Goal: Find specific page/section: Find specific page/section

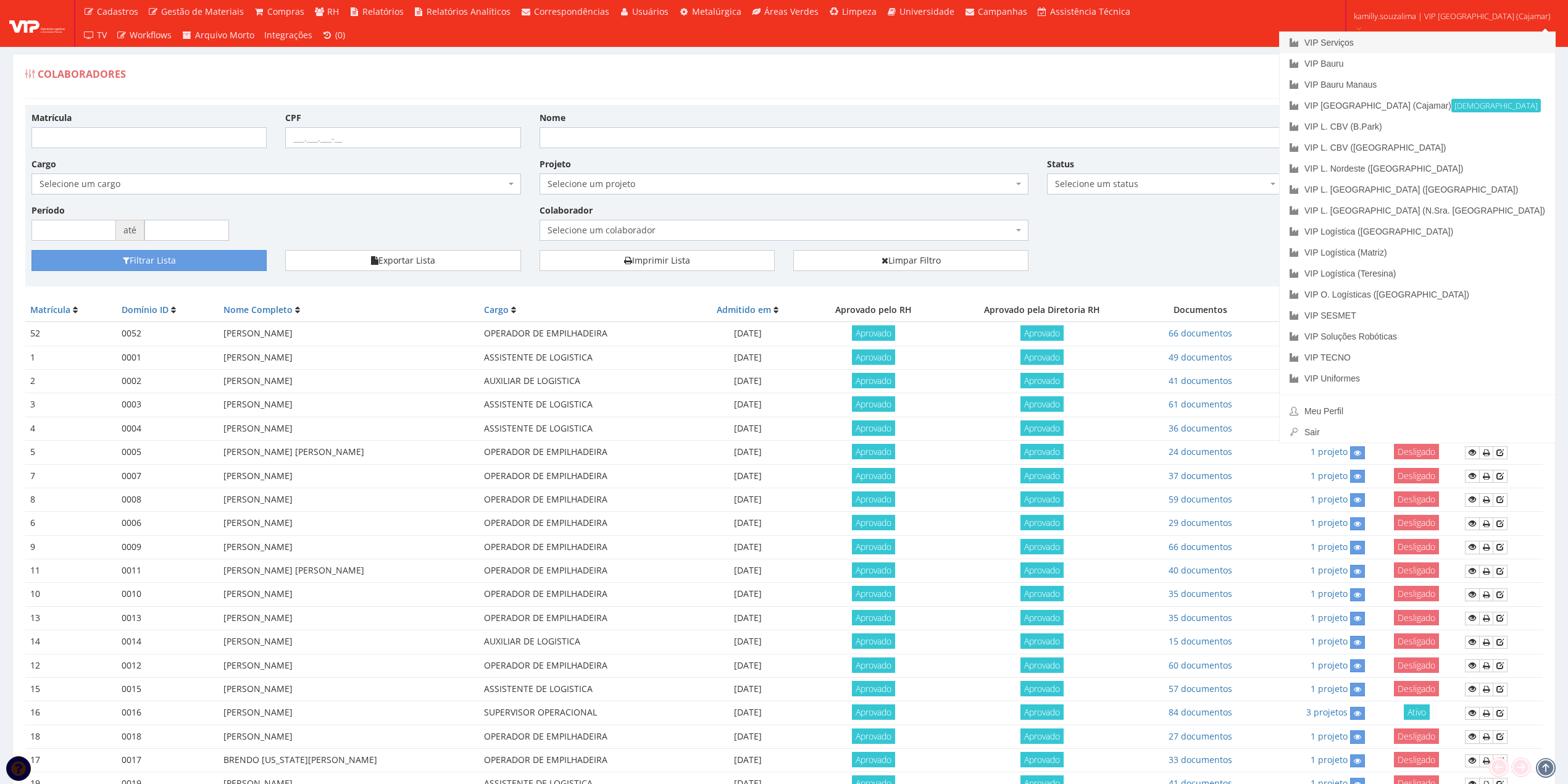
click at [1444, 32] on link "VIP Serviços" at bounding box center [1417, 42] width 275 height 21
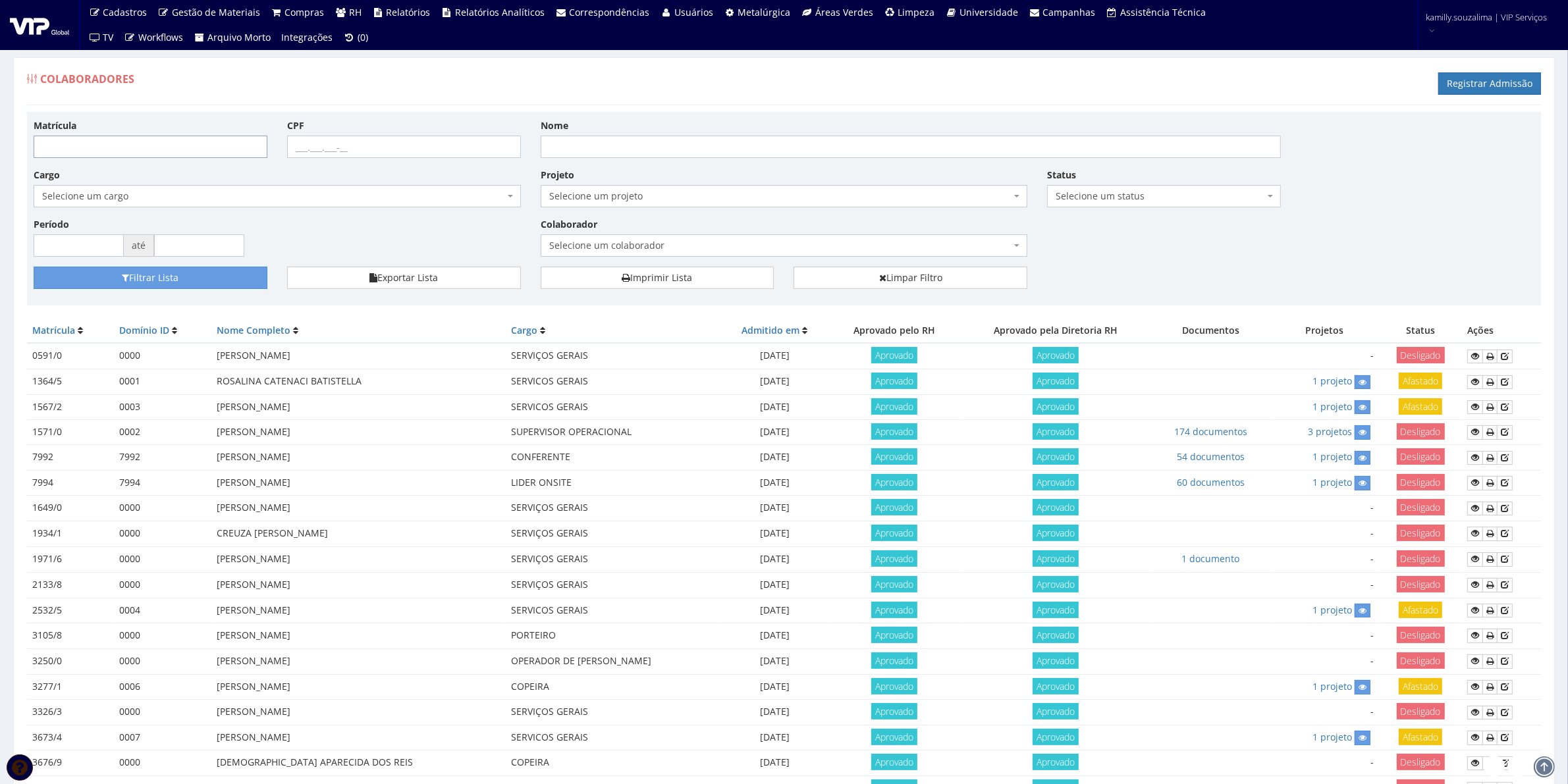
click at [123, 155] on input "Matrícula" at bounding box center [150, 147] width 234 height 23
type input "8173"
click at [138, 267] on button "Filtrar Lista" at bounding box center [150, 278] width 234 height 23
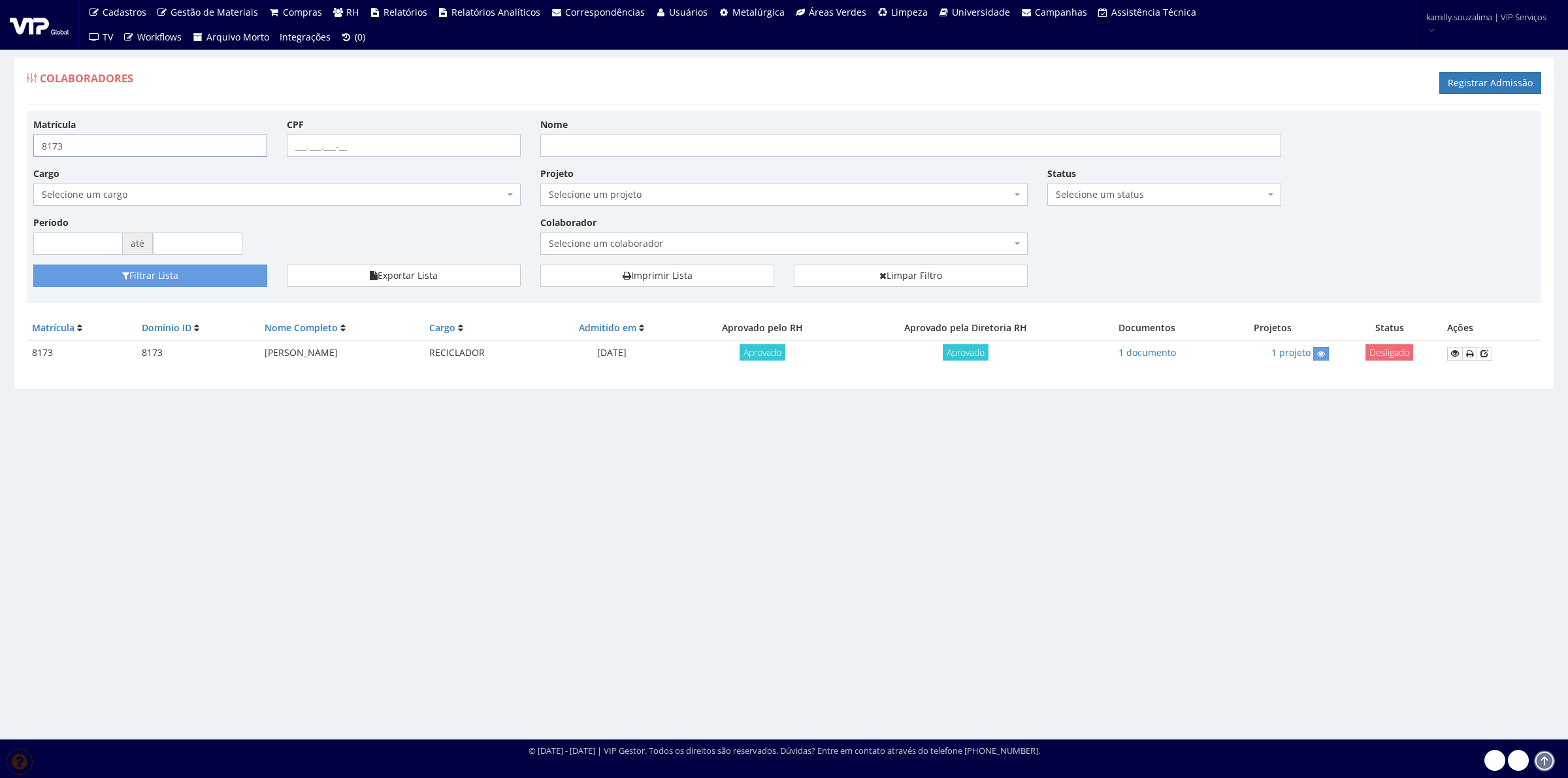
click at [101, 149] on input "8173" at bounding box center [150, 146] width 234 height 22
type input "8174"
click at [197, 272] on button "Filtrar Lista" at bounding box center [150, 276] width 234 height 22
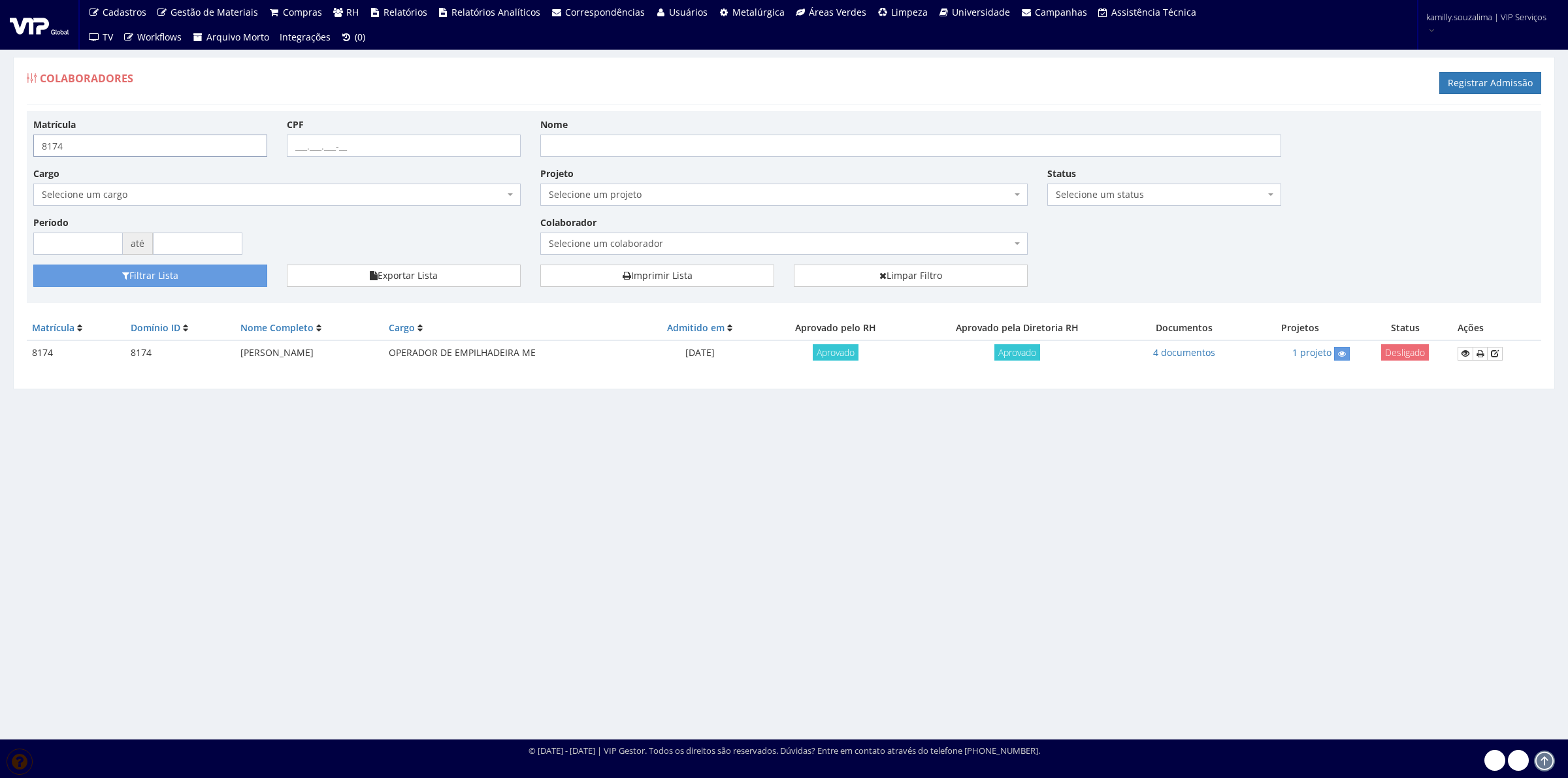
click at [139, 151] on input "8174" at bounding box center [150, 146] width 234 height 22
type input "8175"
click at [158, 267] on button "Filtrar Lista" at bounding box center [150, 276] width 234 height 22
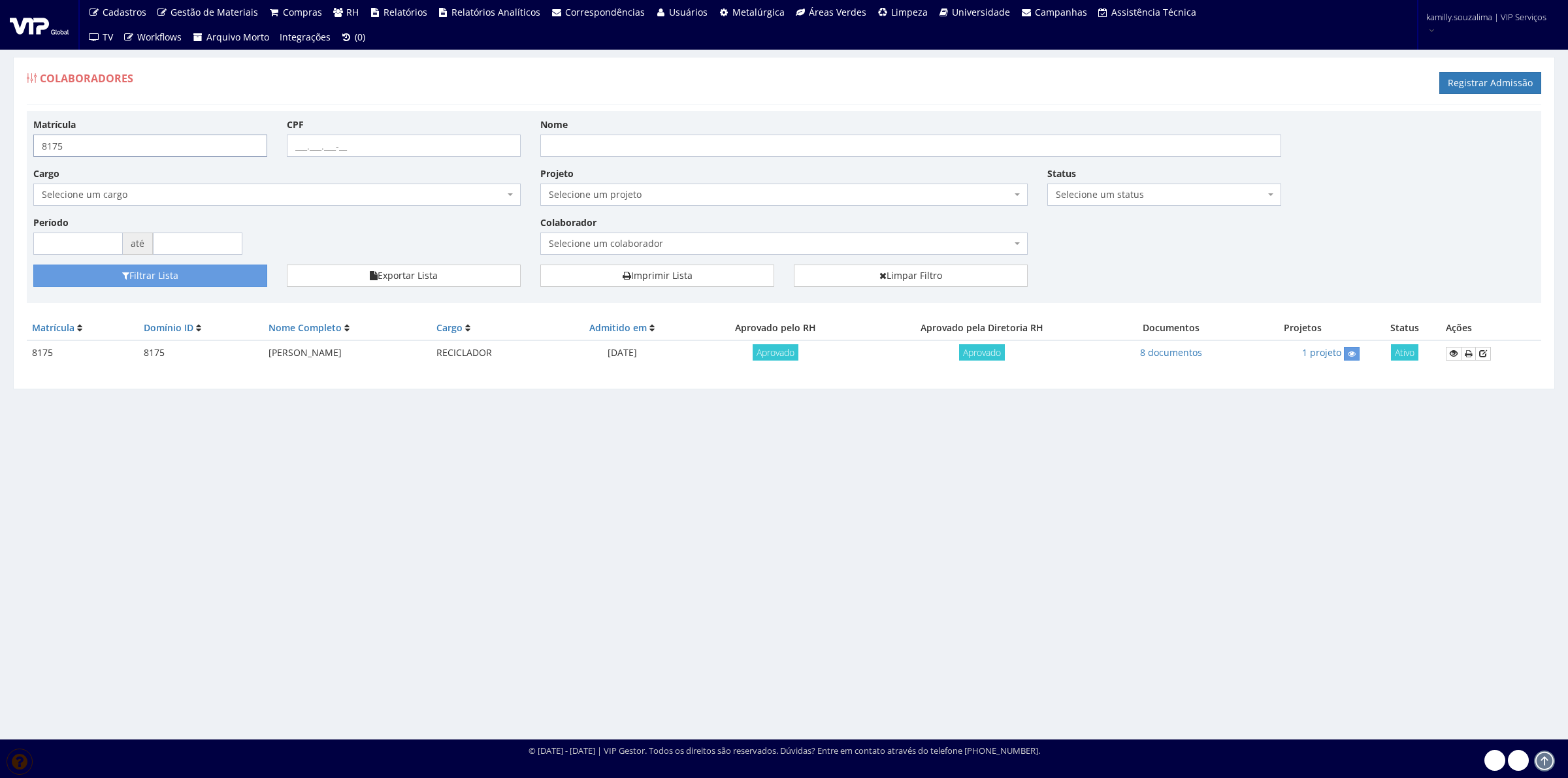
click at [125, 149] on input "8175" at bounding box center [150, 146] width 234 height 22
type input "8177"
click at [172, 271] on button "Filtrar Lista" at bounding box center [150, 276] width 234 height 22
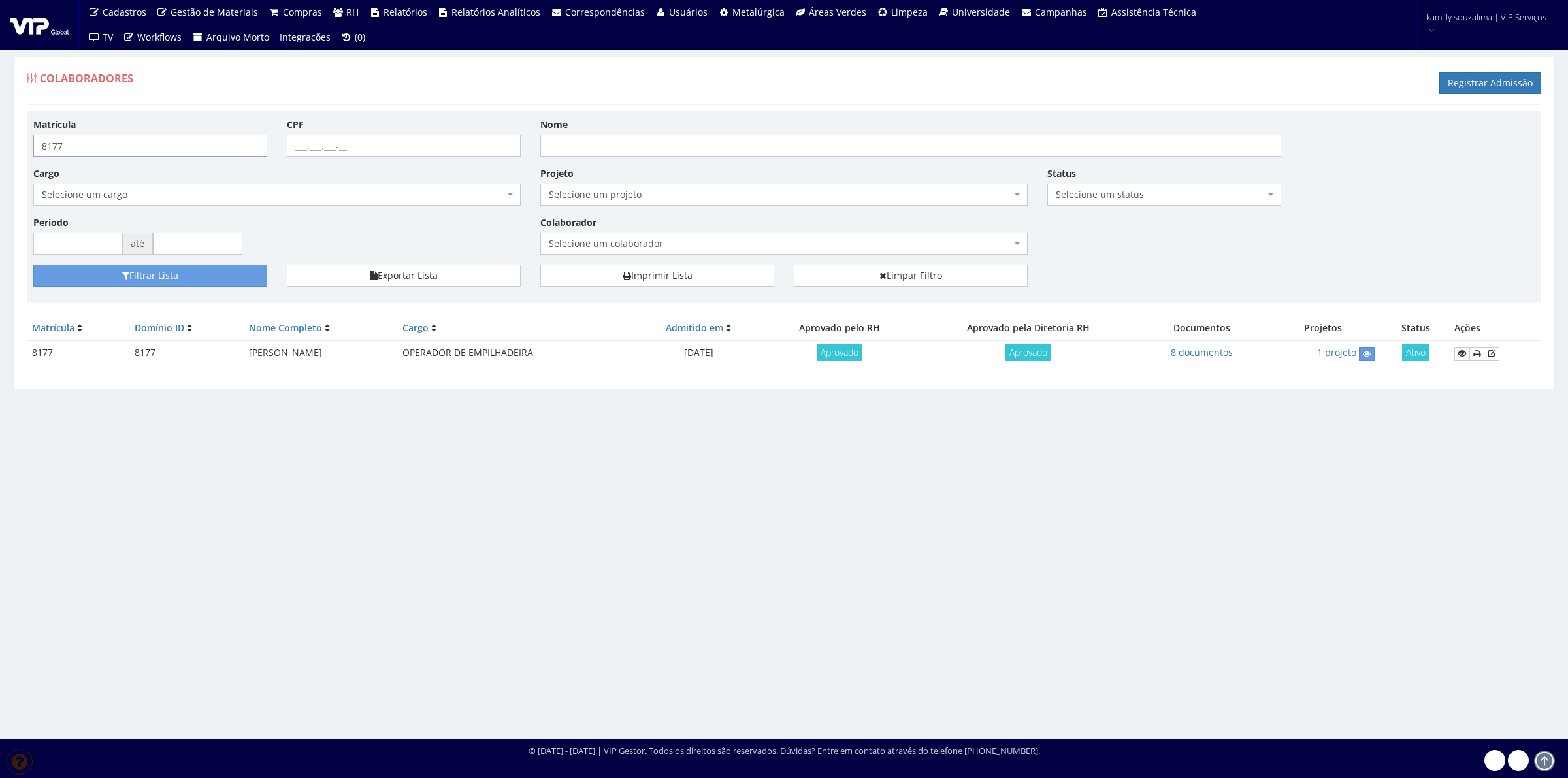
click at [98, 147] on input "8177" at bounding box center [150, 146] width 234 height 22
type input "8179"
click at [213, 271] on button "Filtrar Lista" at bounding box center [150, 276] width 234 height 22
drag, startPoint x: 96, startPoint y: 152, endPoint x: 53, endPoint y: 149, distance: 43.1
click at [53, 149] on input "8179" at bounding box center [150, 146] width 234 height 22
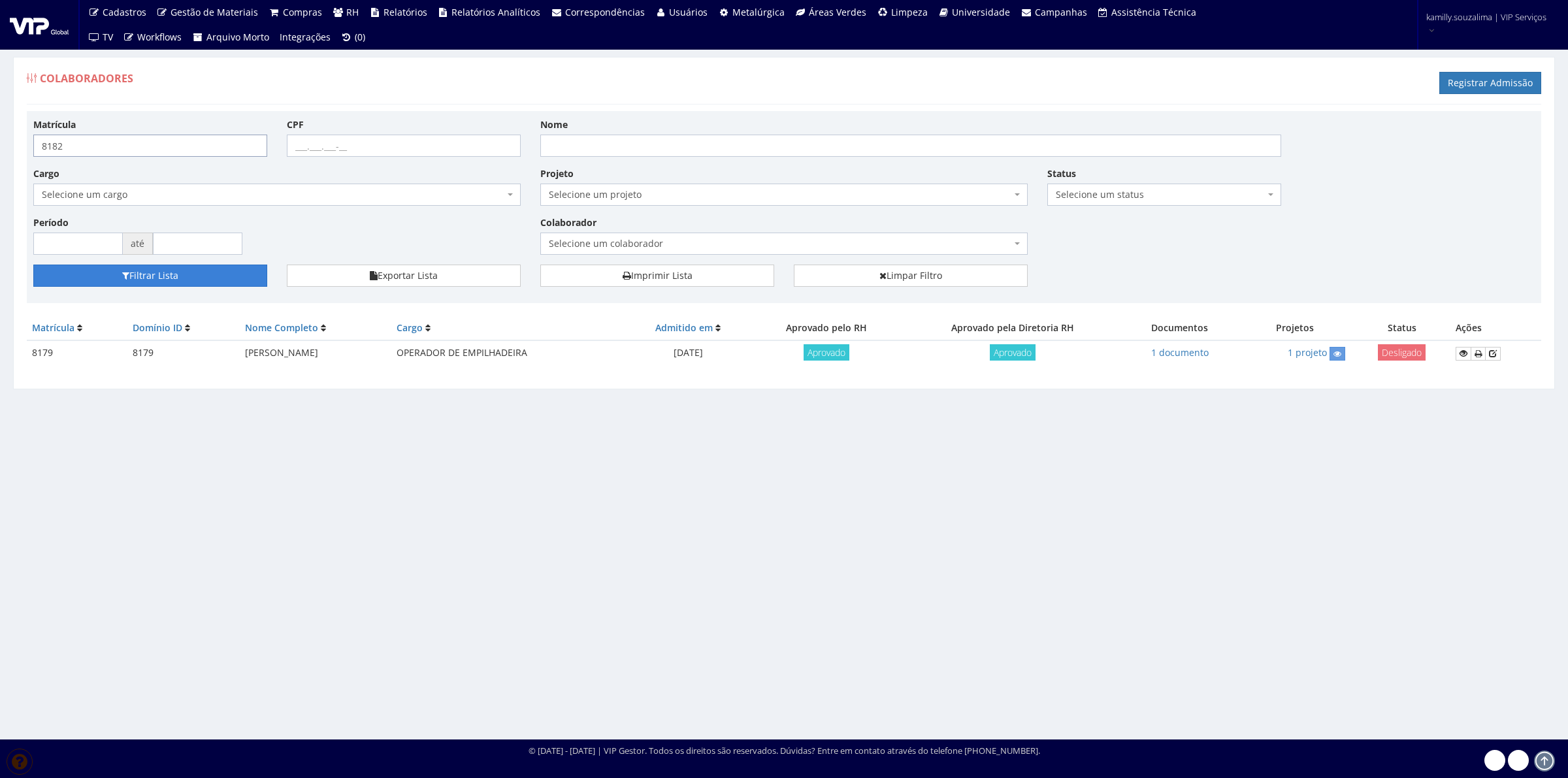
type input "8182"
click at [216, 278] on button "Filtrar Lista" at bounding box center [150, 276] width 234 height 22
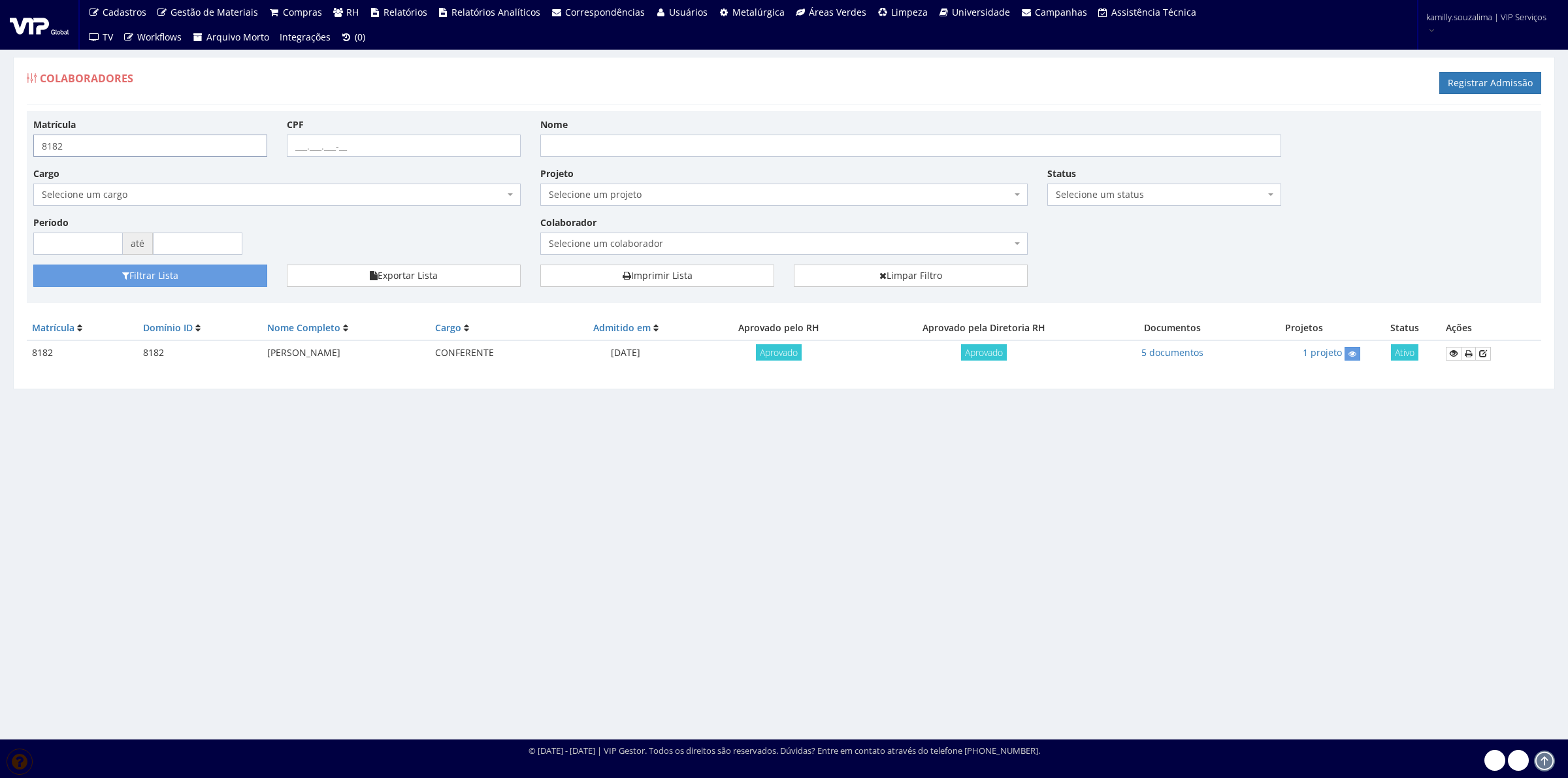
drag, startPoint x: 92, startPoint y: 153, endPoint x: 51, endPoint y: 142, distance: 42.4
click at [51, 142] on input "8182" at bounding box center [150, 146] width 234 height 22
type input "8187"
click at [160, 275] on button "Filtrar Lista" at bounding box center [150, 276] width 234 height 22
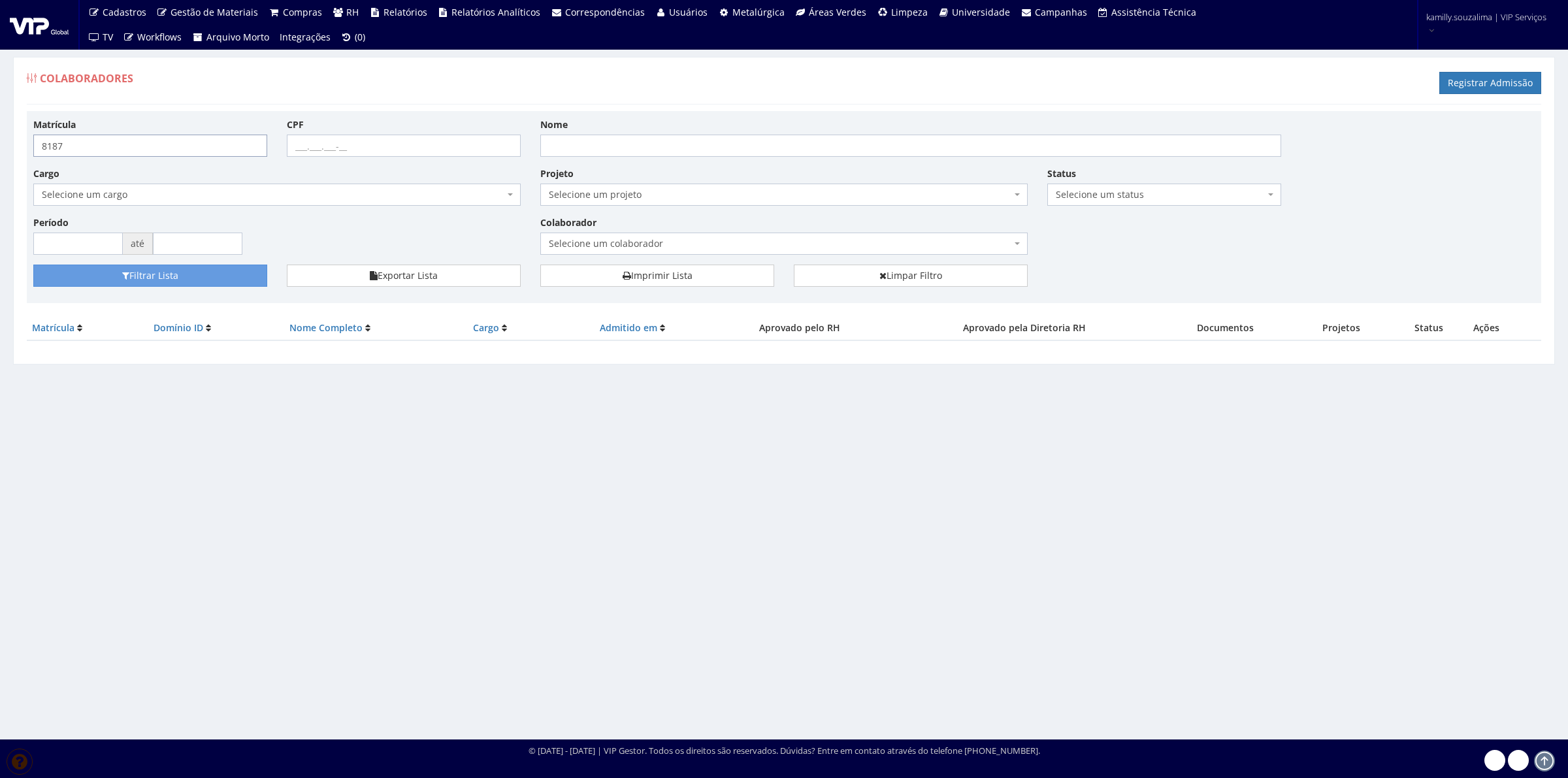
click at [128, 149] on input "8187" at bounding box center [150, 146] width 234 height 22
type input "8186"
click at [165, 287] on button "Filtrar Lista" at bounding box center [150, 276] width 234 height 22
click at [163, 150] on input "8186" at bounding box center [150, 146] width 234 height 22
type input "8185"
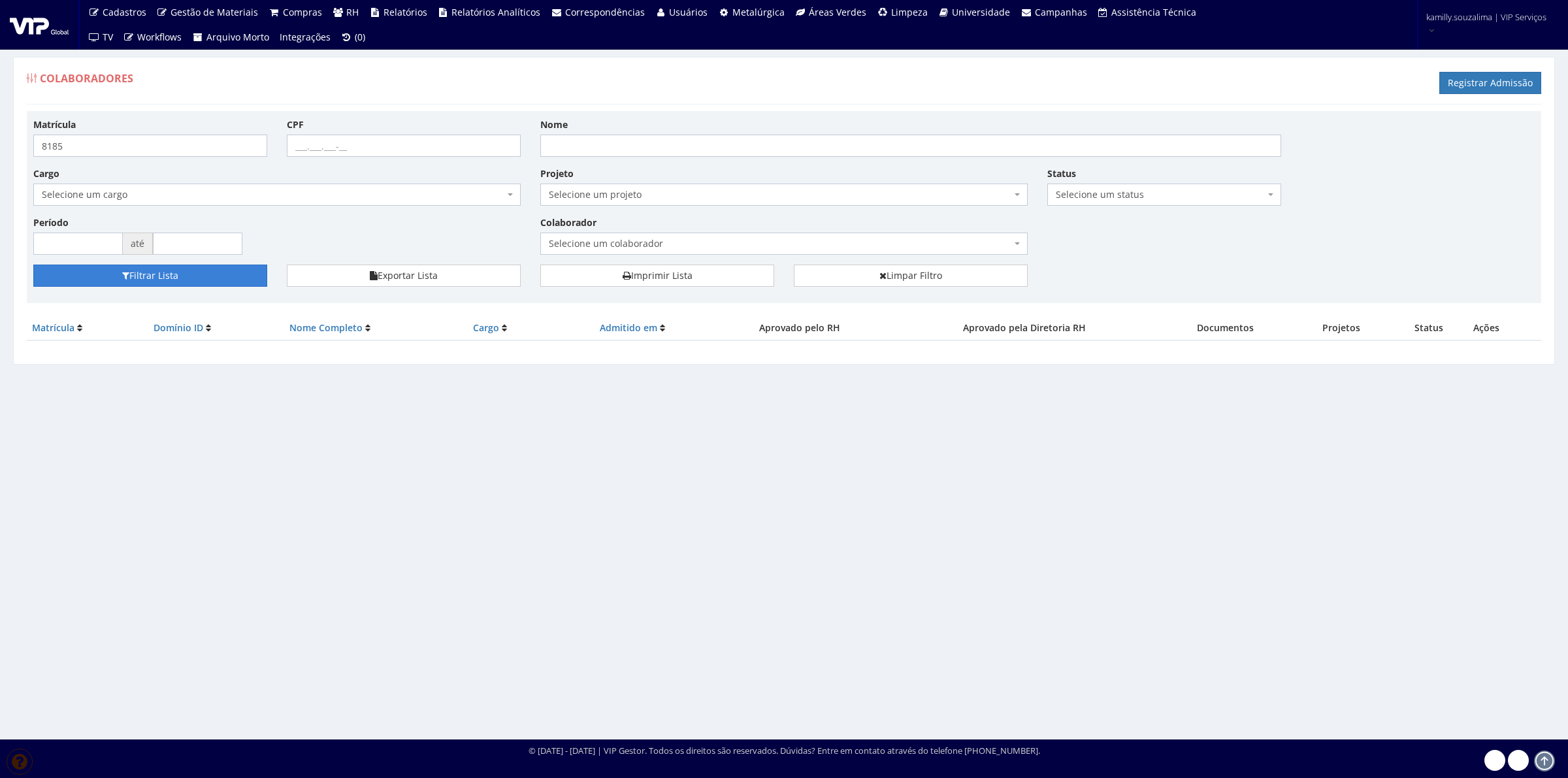
click at [237, 269] on button "Filtrar Lista" at bounding box center [150, 276] width 234 height 22
click at [98, 146] on input "8185" at bounding box center [150, 146] width 234 height 22
type input "8184"
drag, startPoint x: 118, startPoint y: 269, endPoint x: 293, endPoint y: 235, distance: 178.3
click at [119, 269] on button "Filtrar Lista" at bounding box center [150, 276] width 234 height 22
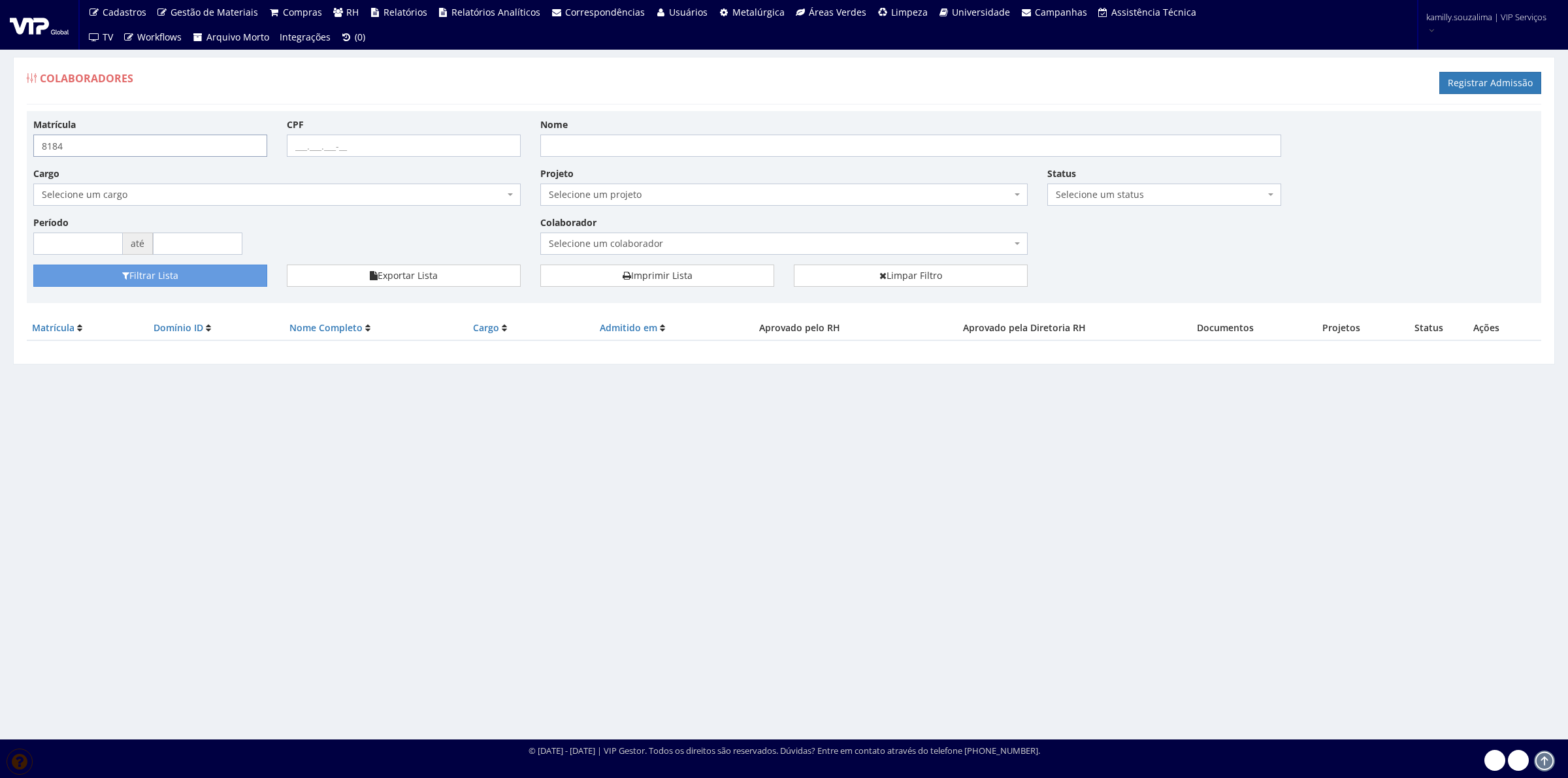
click at [75, 151] on input "8184" at bounding box center [150, 146] width 234 height 22
type input "8182"
click at [142, 269] on button "Filtrar Lista" at bounding box center [150, 276] width 234 height 22
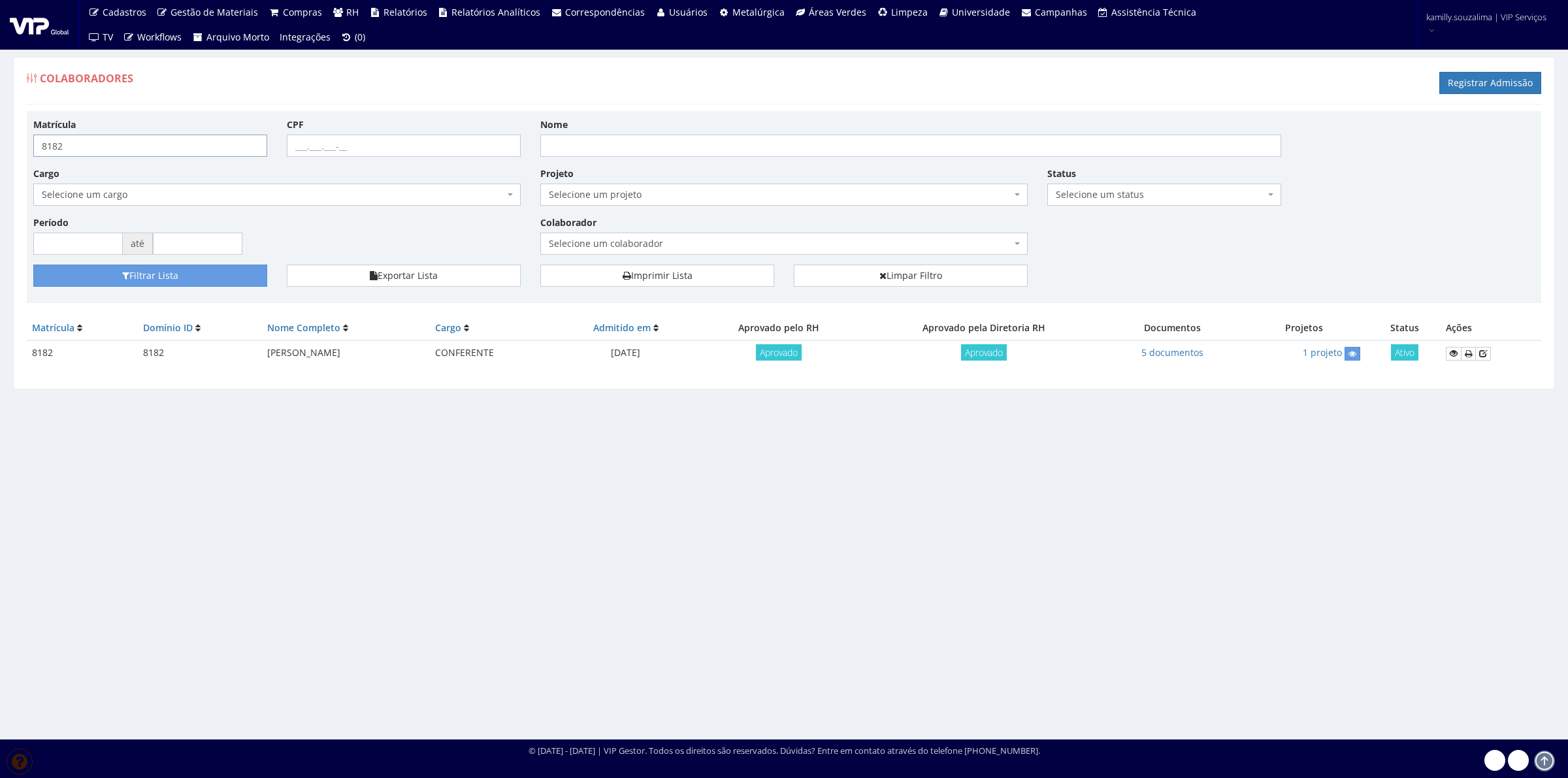
click at [125, 144] on input "8182" at bounding box center [150, 146] width 234 height 22
type input "8183"
click at [219, 279] on button "Filtrar Lista" at bounding box center [150, 276] width 234 height 22
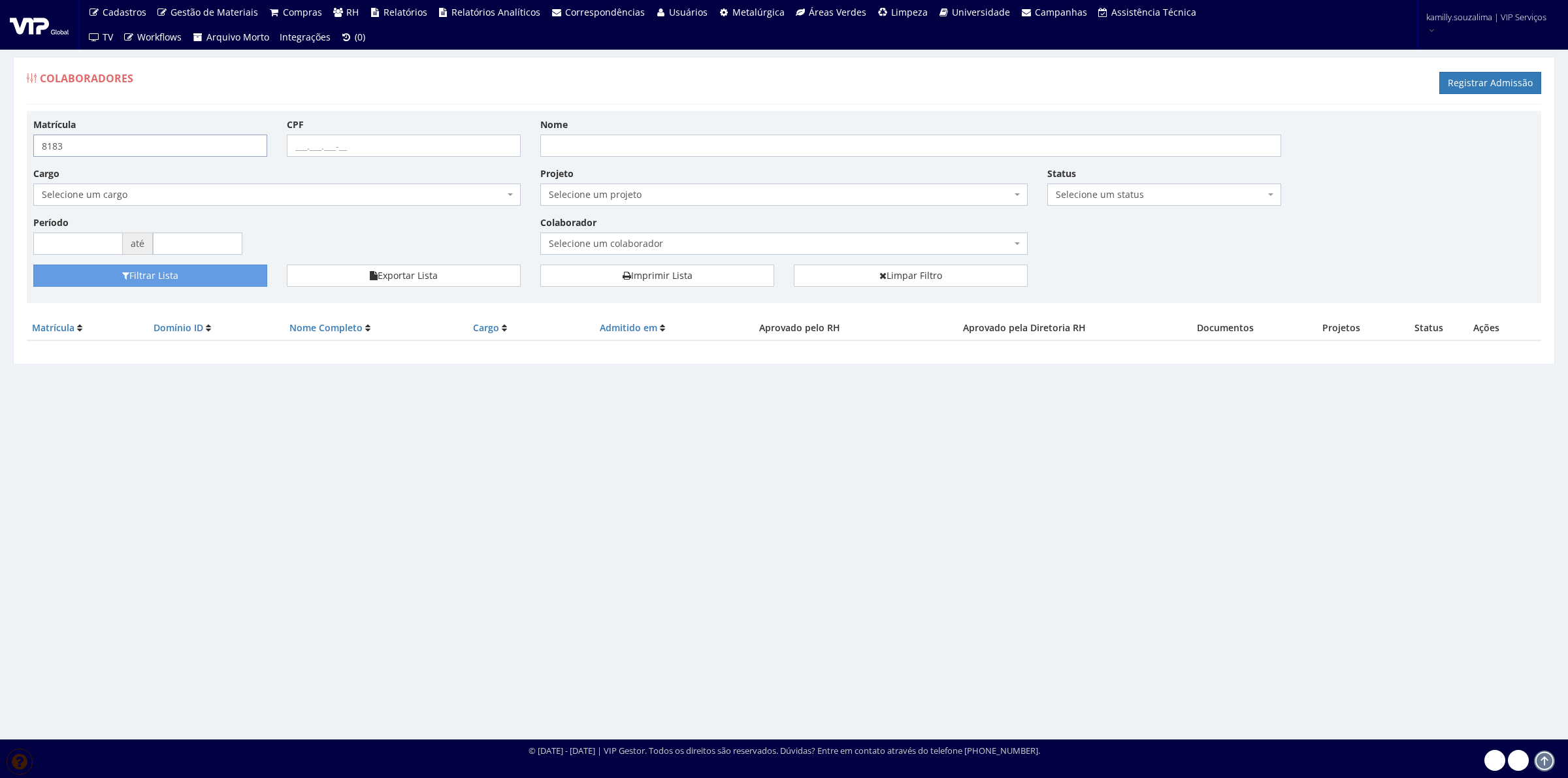
click at [217, 141] on input "8183" at bounding box center [150, 146] width 234 height 22
type input "8"
click at [629, 238] on span "Selecione um colaborador" at bounding box center [780, 243] width 462 height 13
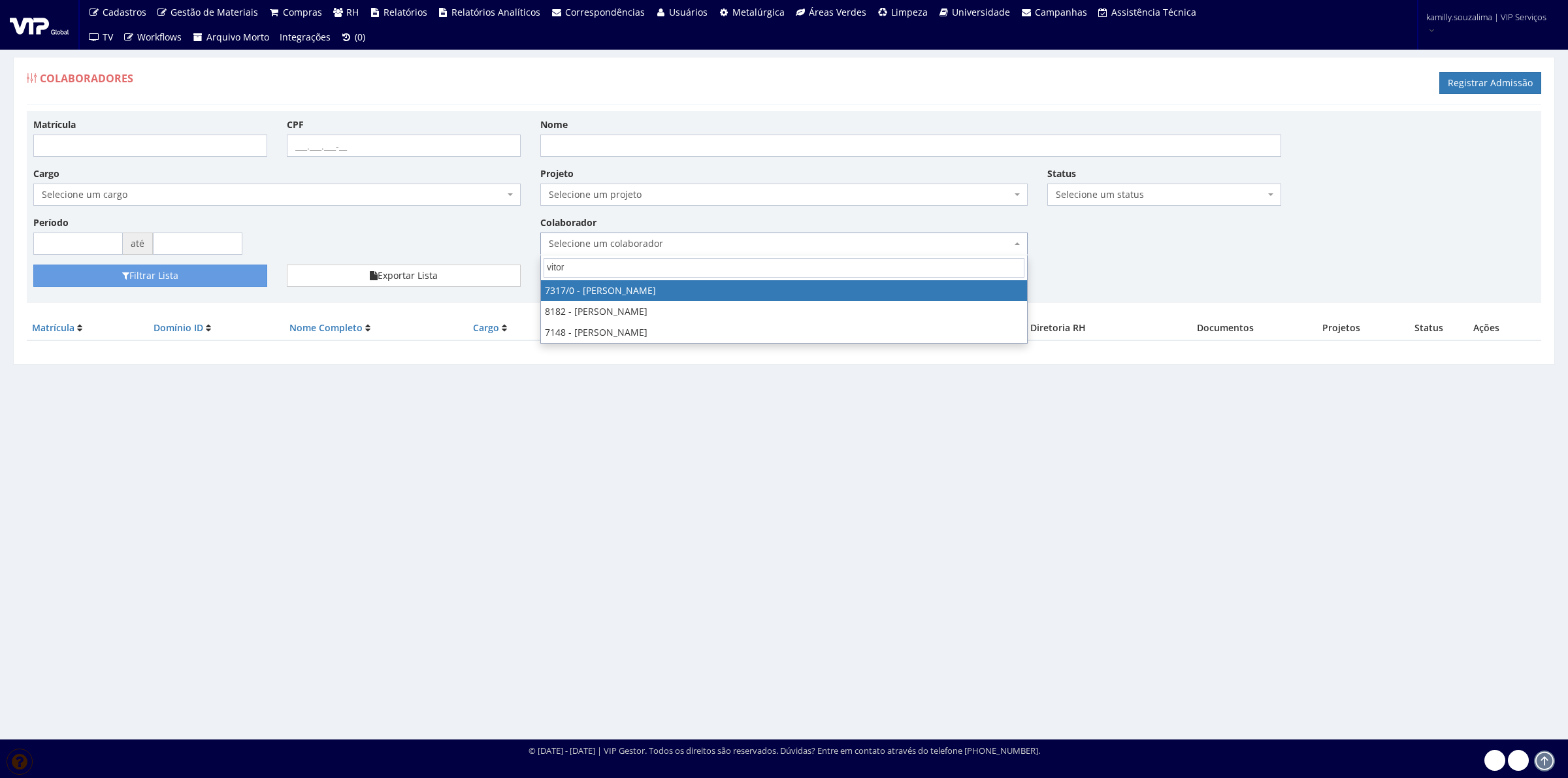
type input "vitor"
select select "874"
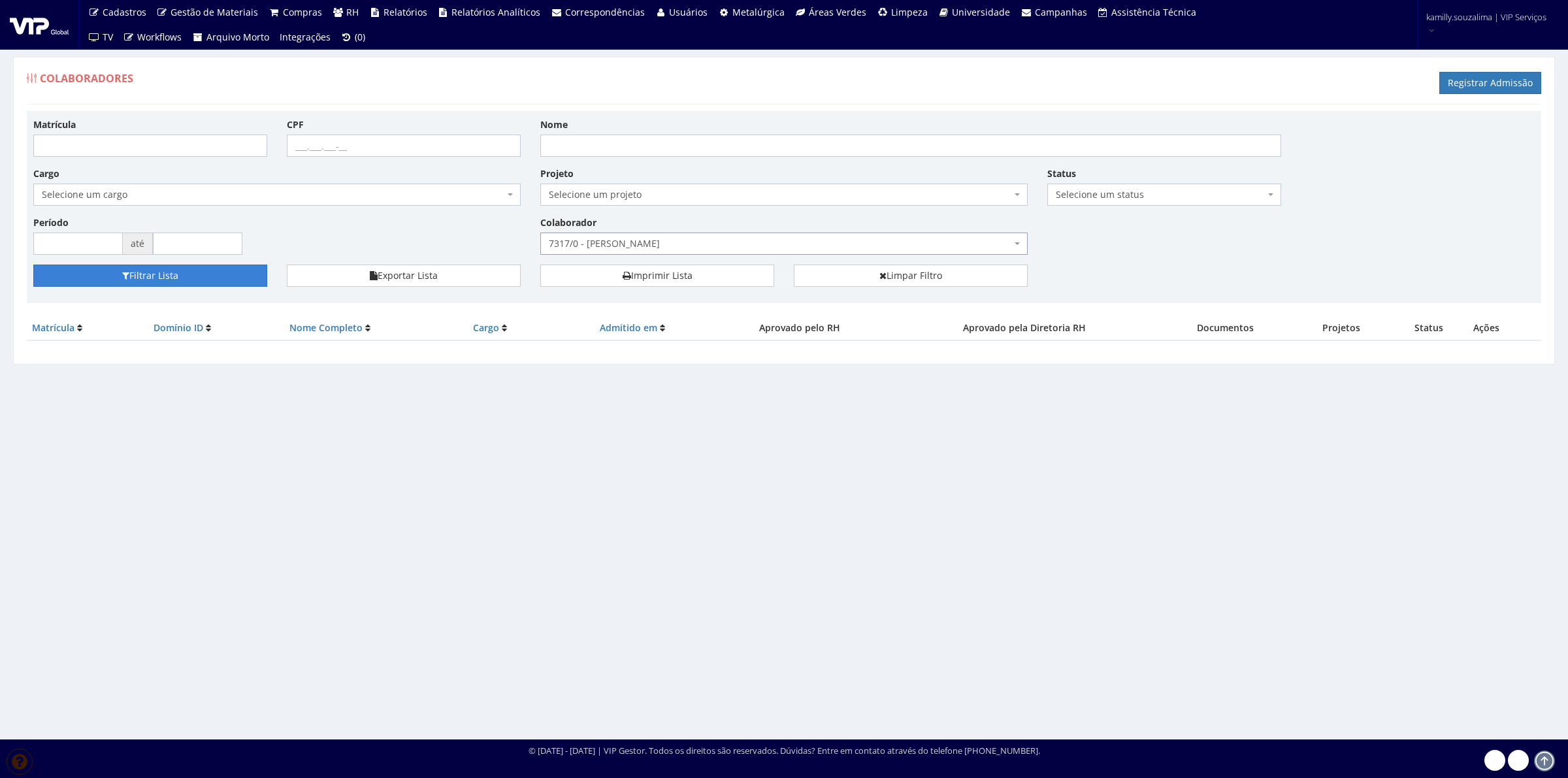
click at [205, 269] on button "Filtrar Lista" at bounding box center [150, 276] width 234 height 22
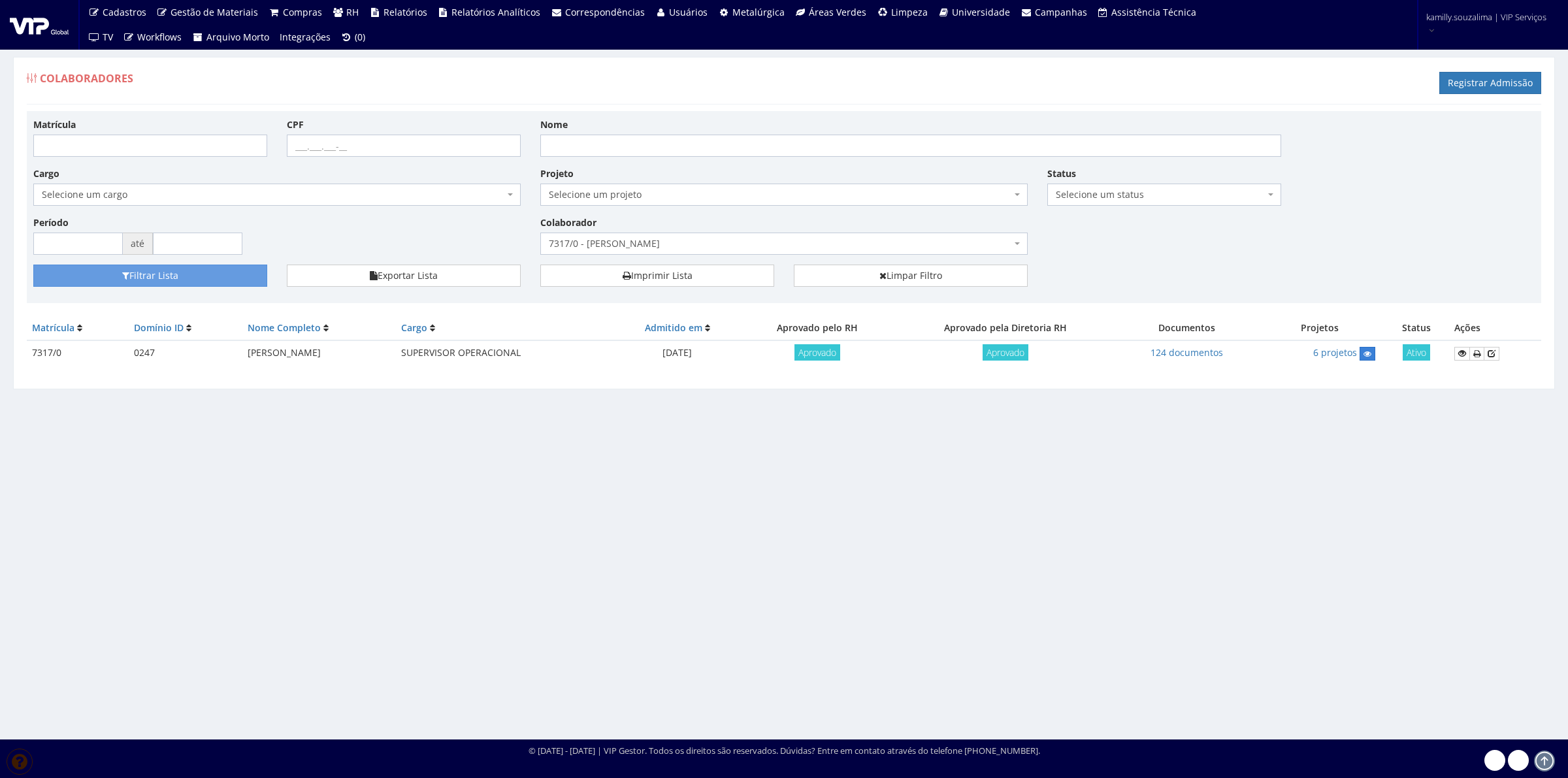
click at [1371, 353] on icon at bounding box center [1367, 353] width 8 height 9
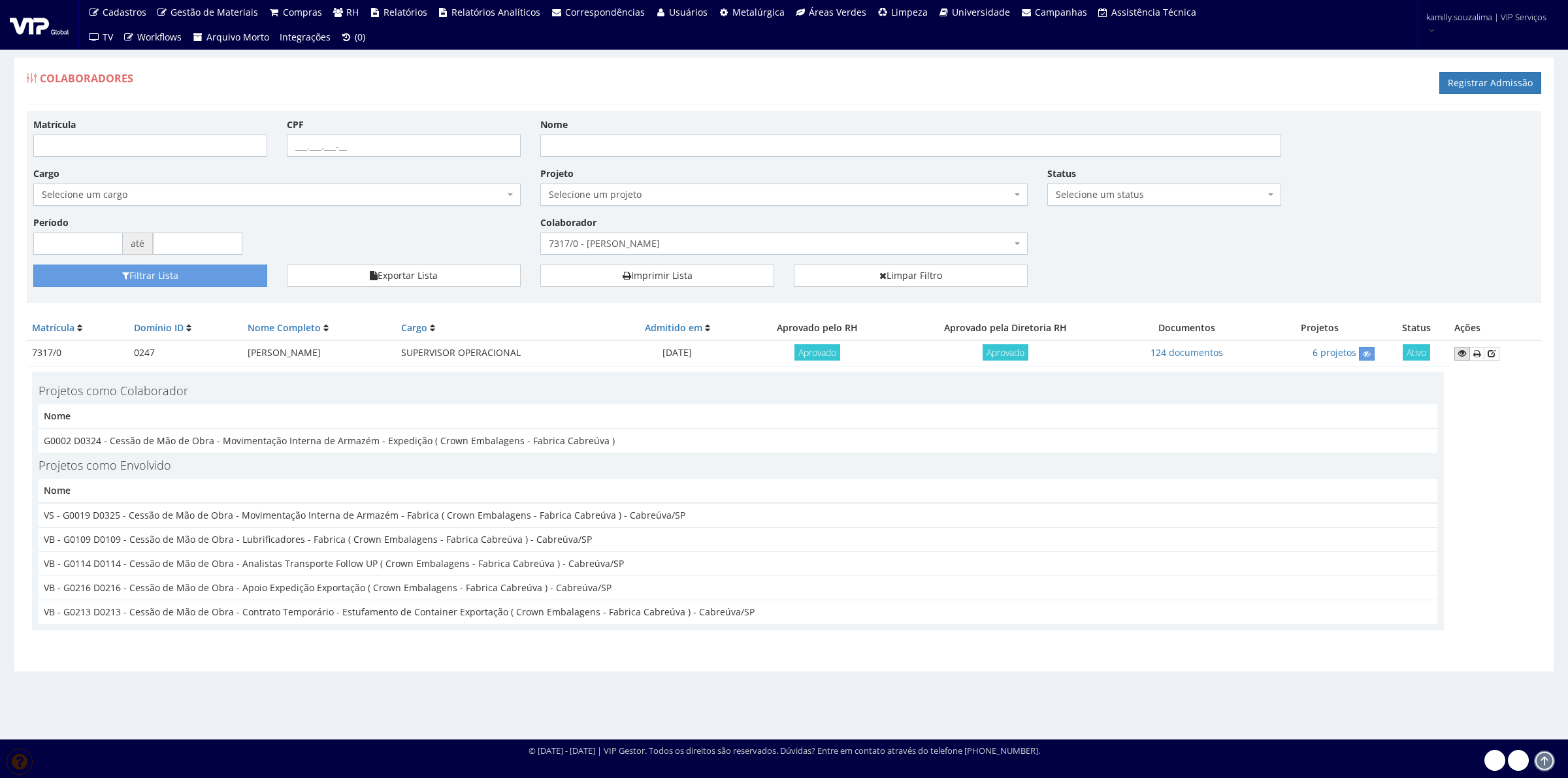
click at [1465, 353] on icon at bounding box center [1462, 353] width 8 height 9
click at [721, 251] on span "7317/0 - [PERSON_NAME]" at bounding box center [783, 244] width 487 height 22
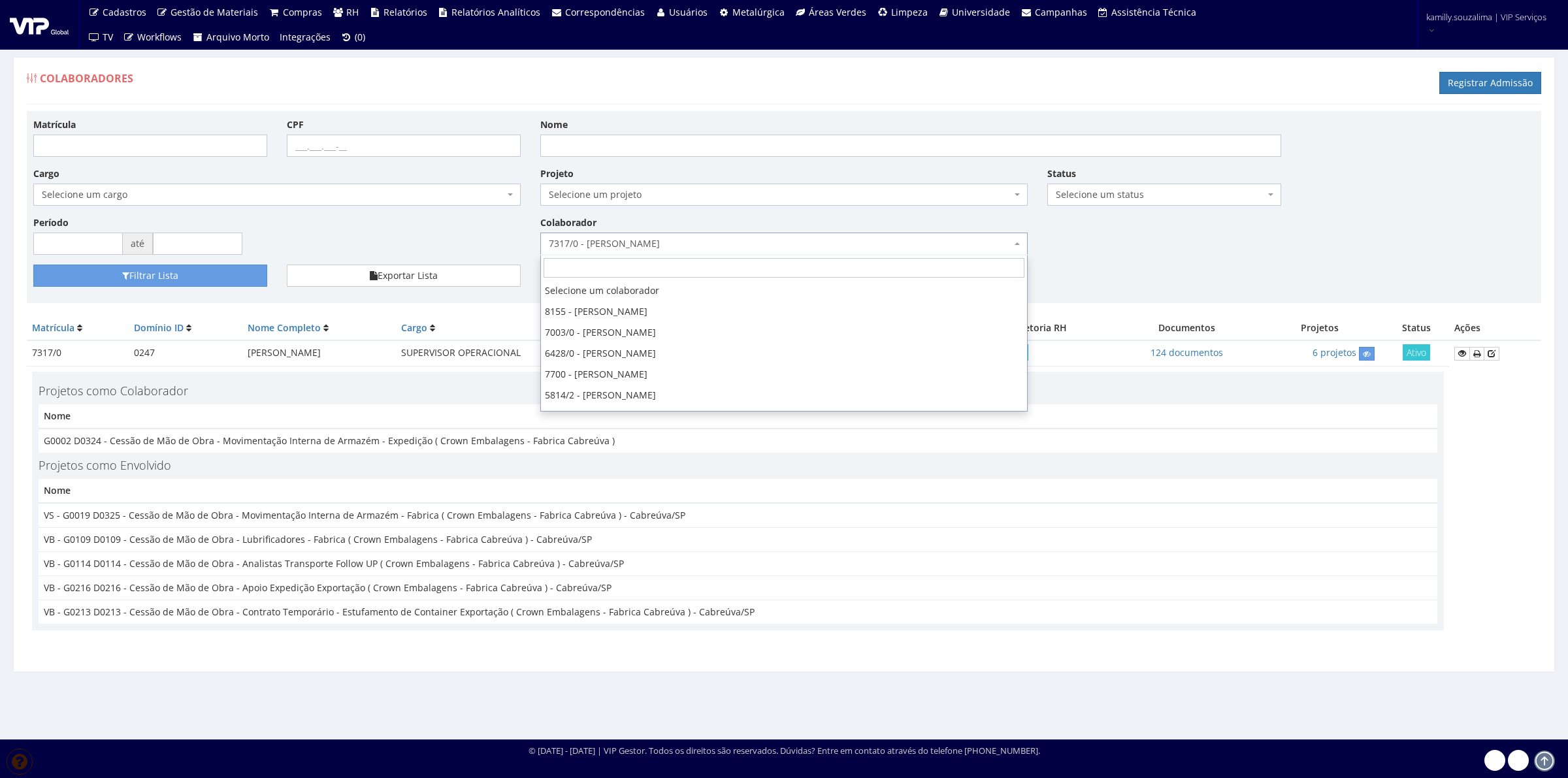
select select
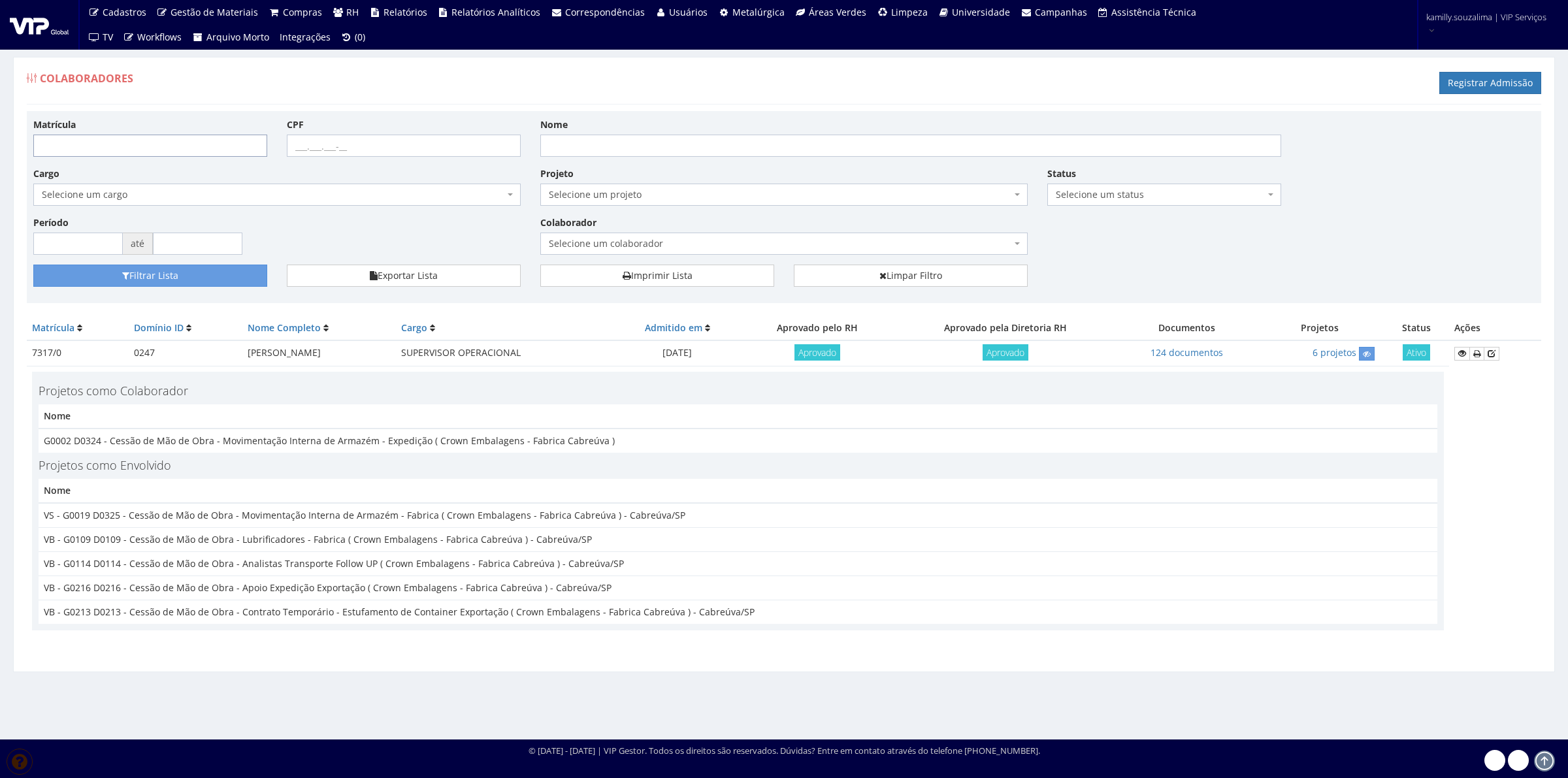
click at [184, 157] on input "Matrícula" at bounding box center [150, 146] width 234 height 22
type input "8183"
click at [167, 275] on button "Filtrar Lista" at bounding box center [150, 276] width 234 height 22
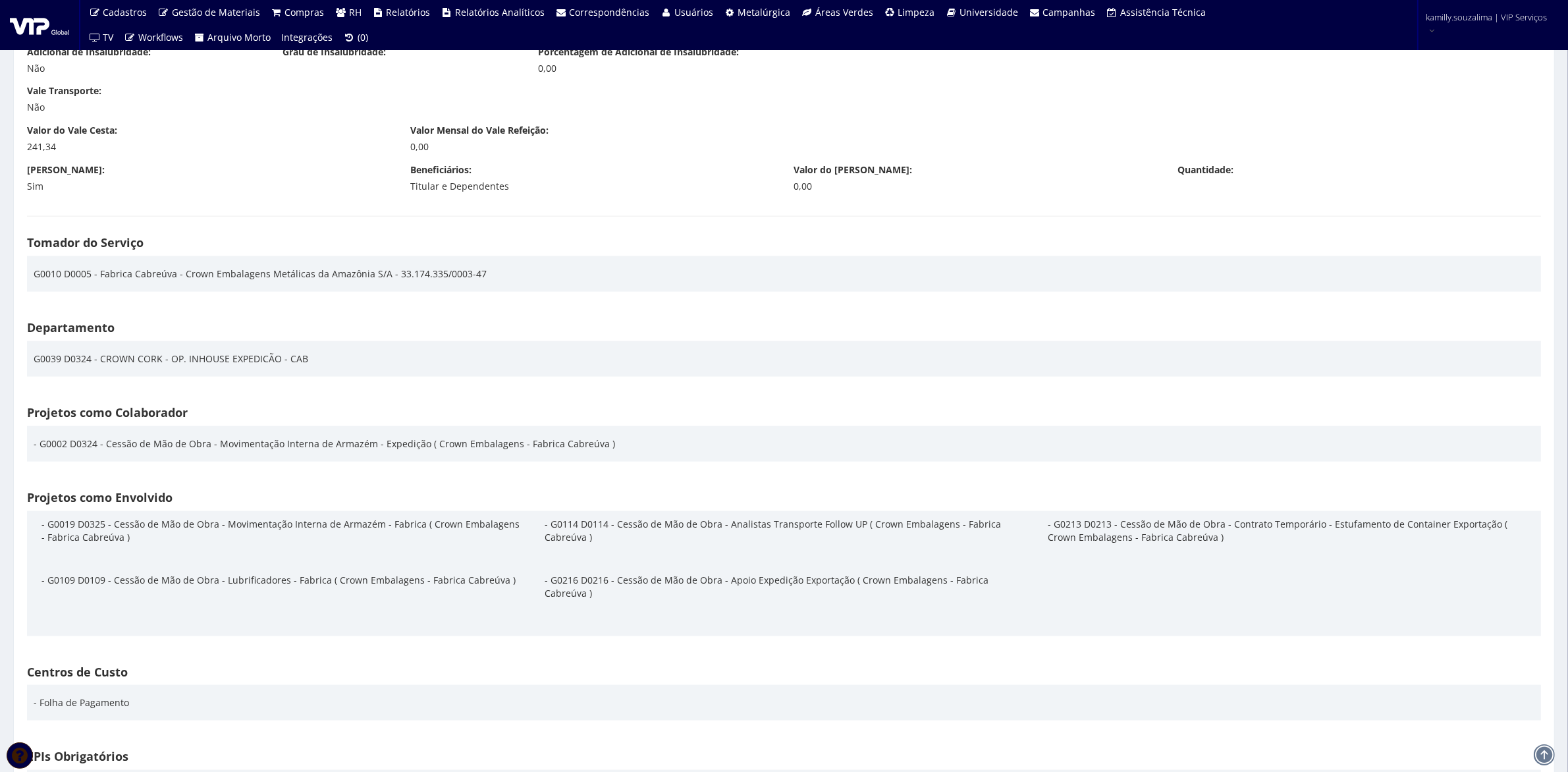
scroll to position [1992, 0]
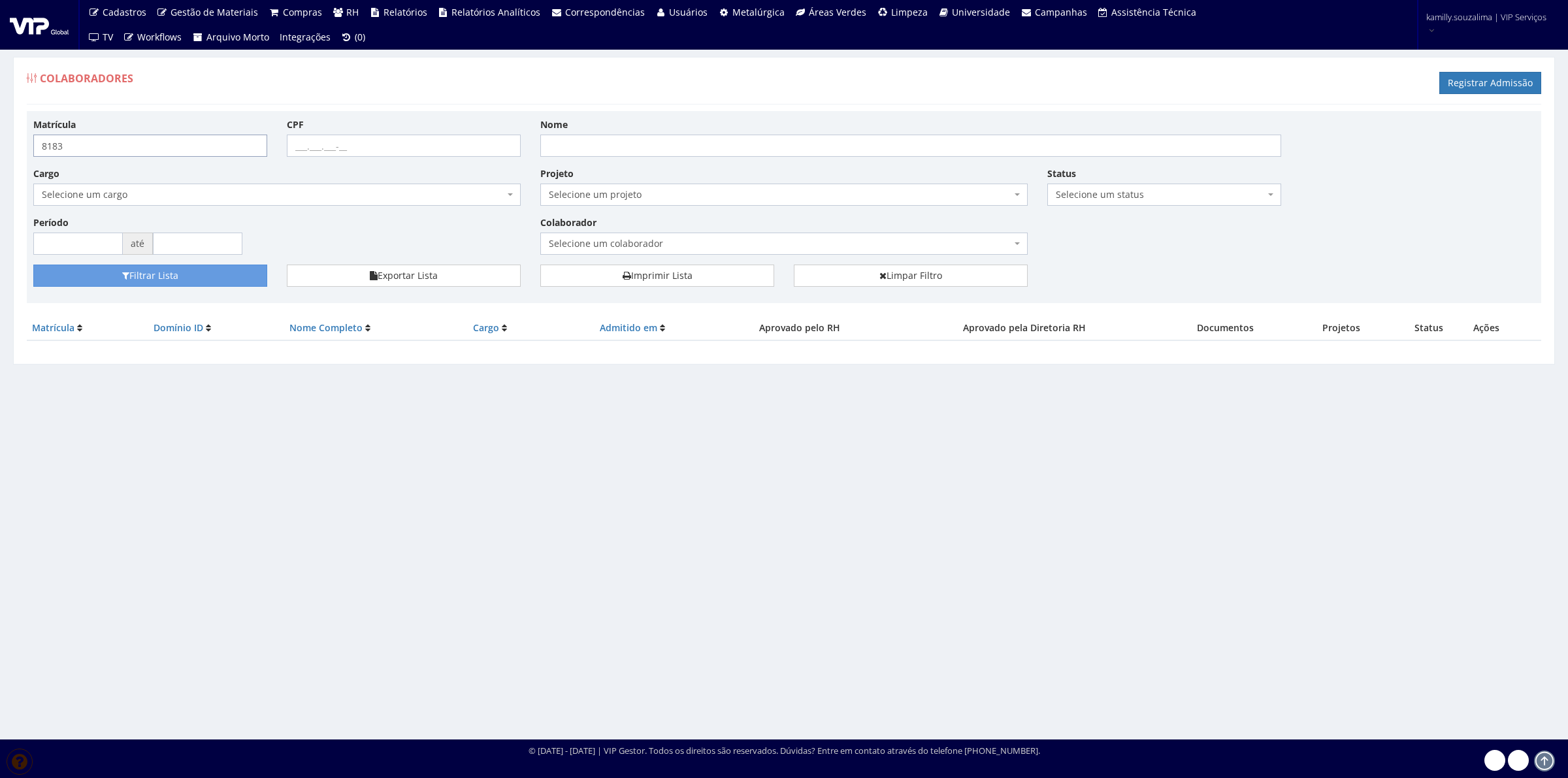
click at [148, 153] on input "8183" at bounding box center [150, 146] width 234 height 22
type input "8182"
click at [159, 271] on button "Filtrar Lista" at bounding box center [150, 276] width 234 height 22
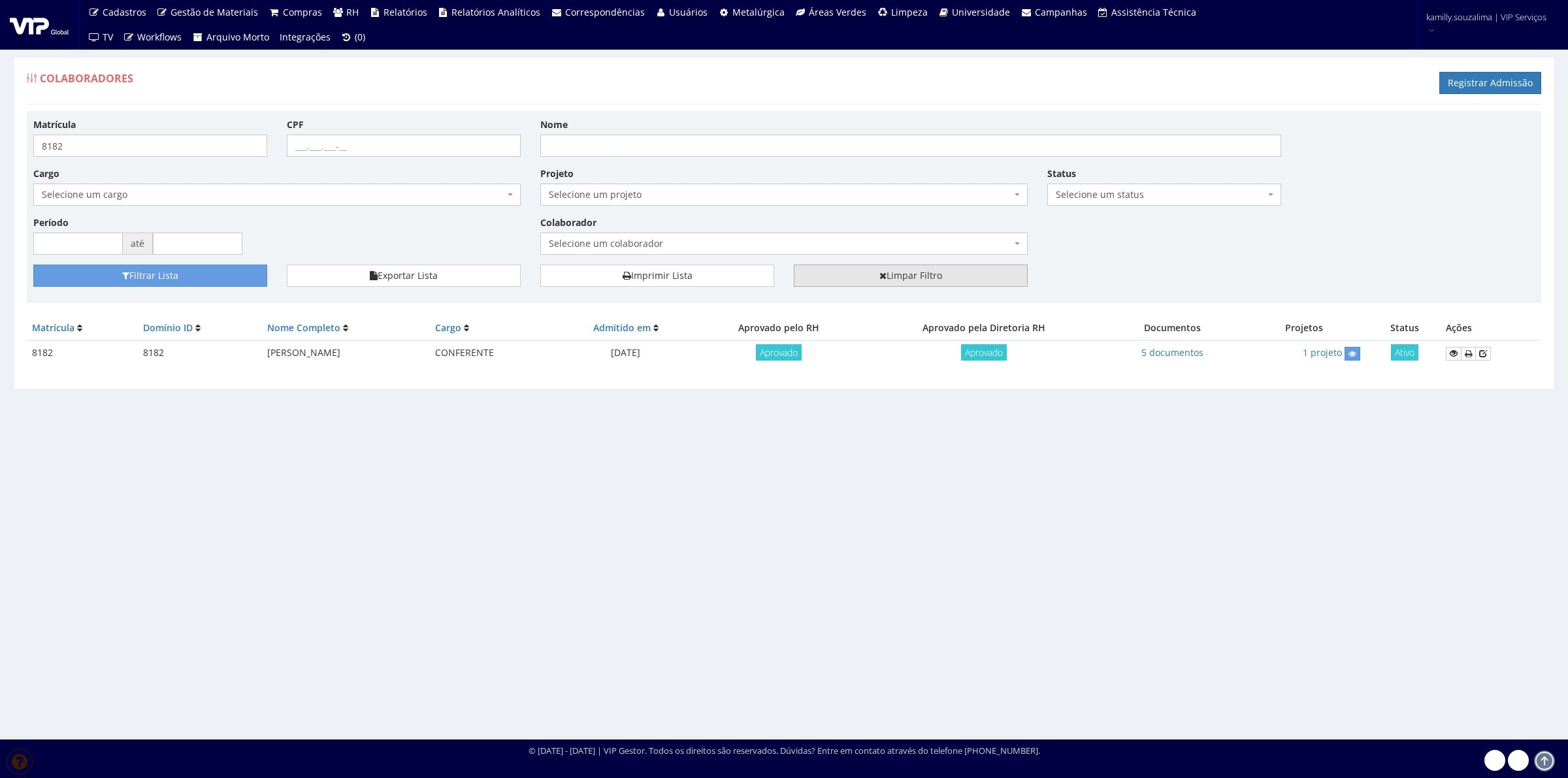
click at [961, 279] on link "Limpar Filtro" at bounding box center [910, 276] width 234 height 22
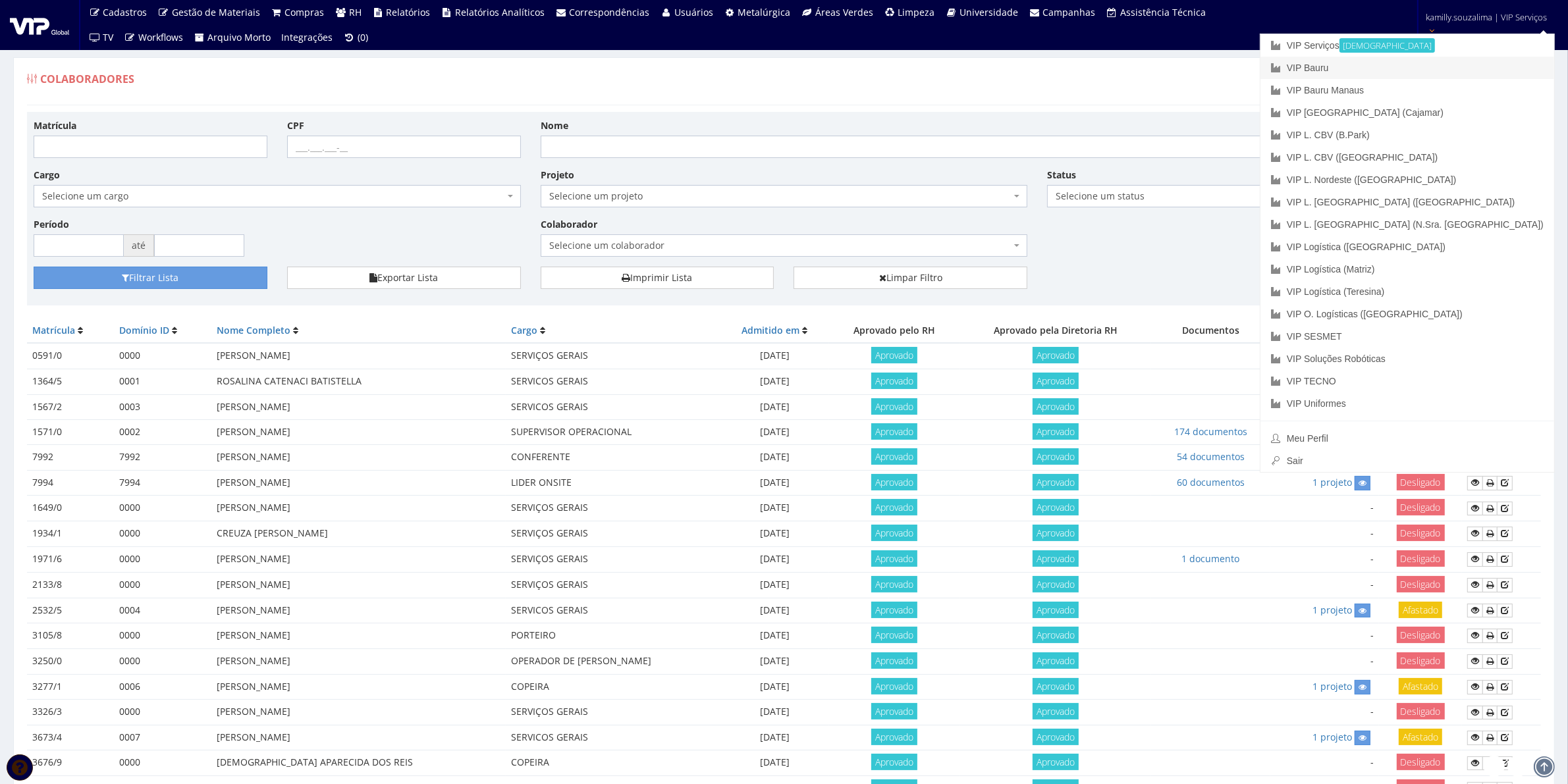
click at [1443, 65] on link "VIP Bauru" at bounding box center [1407, 68] width 294 height 23
